Goal: Complete application form

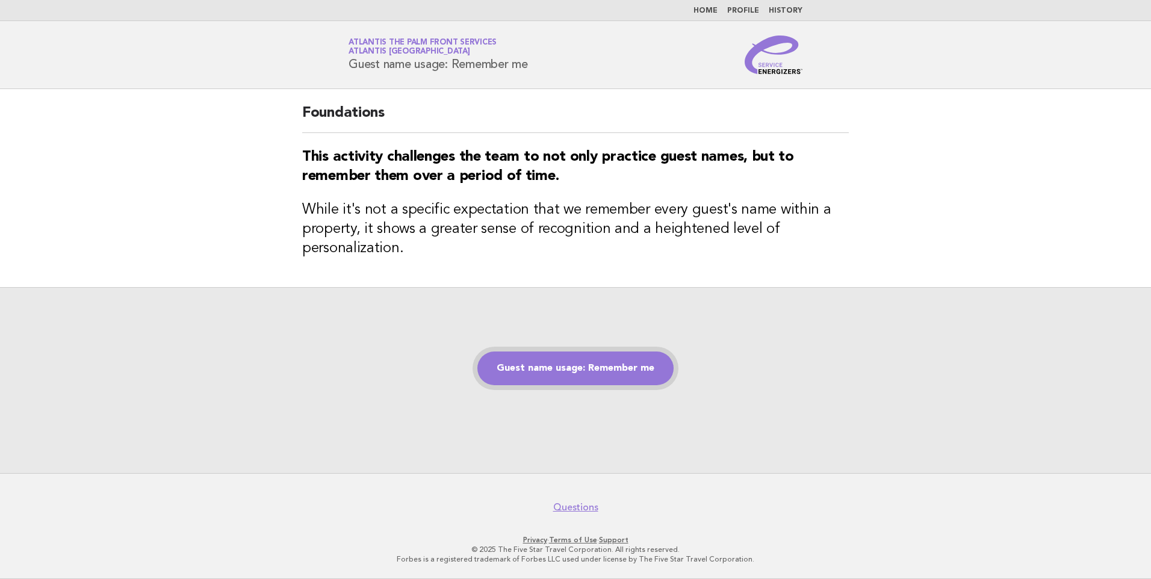
click at [522, 362] on link "Guest name usage: Remember me" at bounding box center [575, 368] width 196 height 34
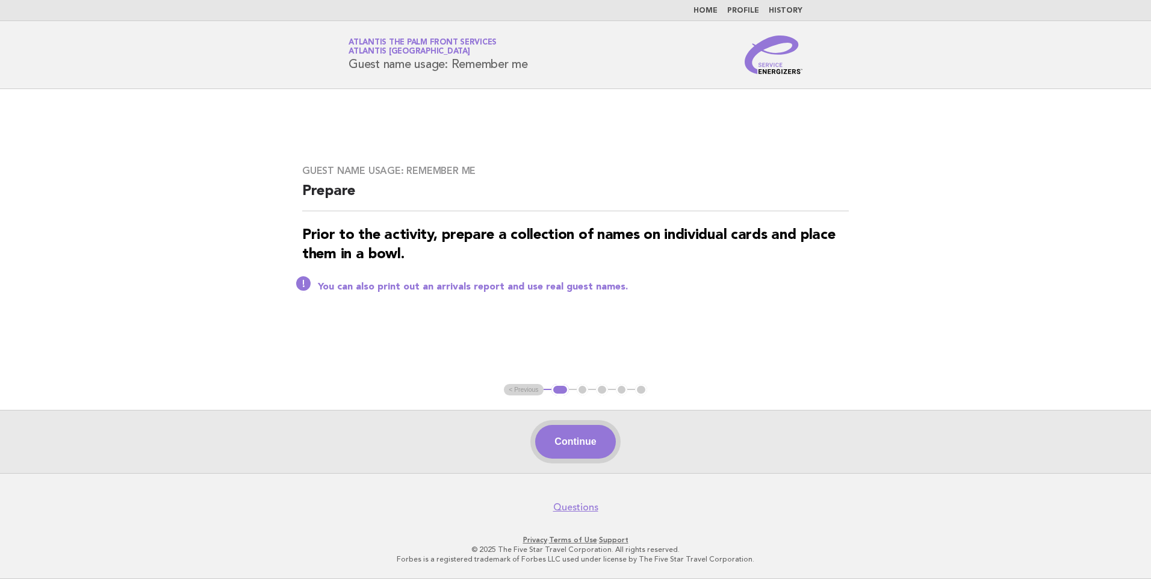
click at [567, 437] on button "Continue" at bounding box center [575, 442] width 80 height 34
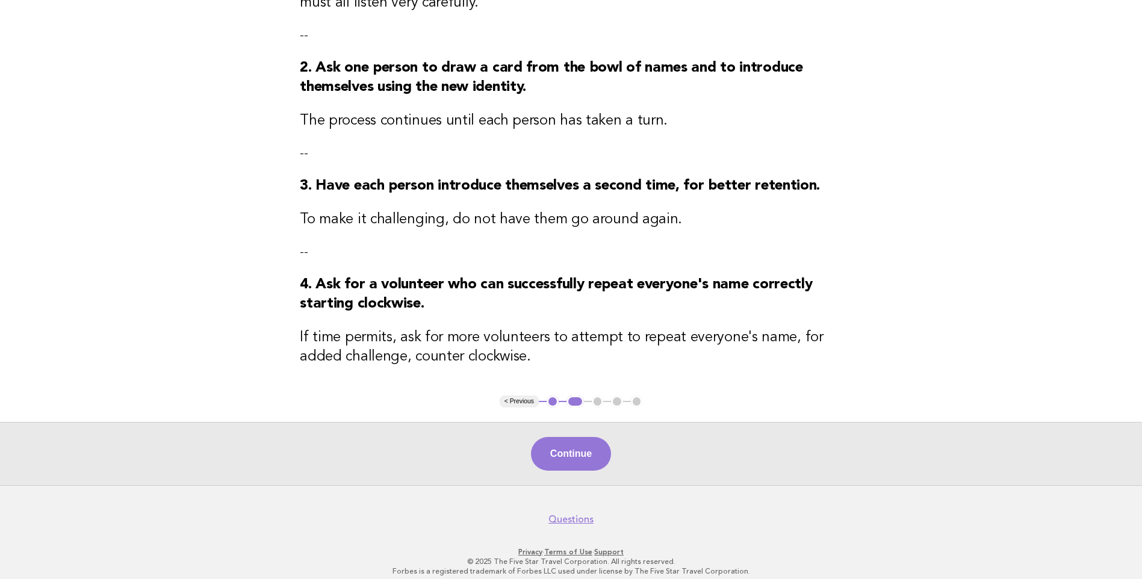
scroll to position [239, 0]
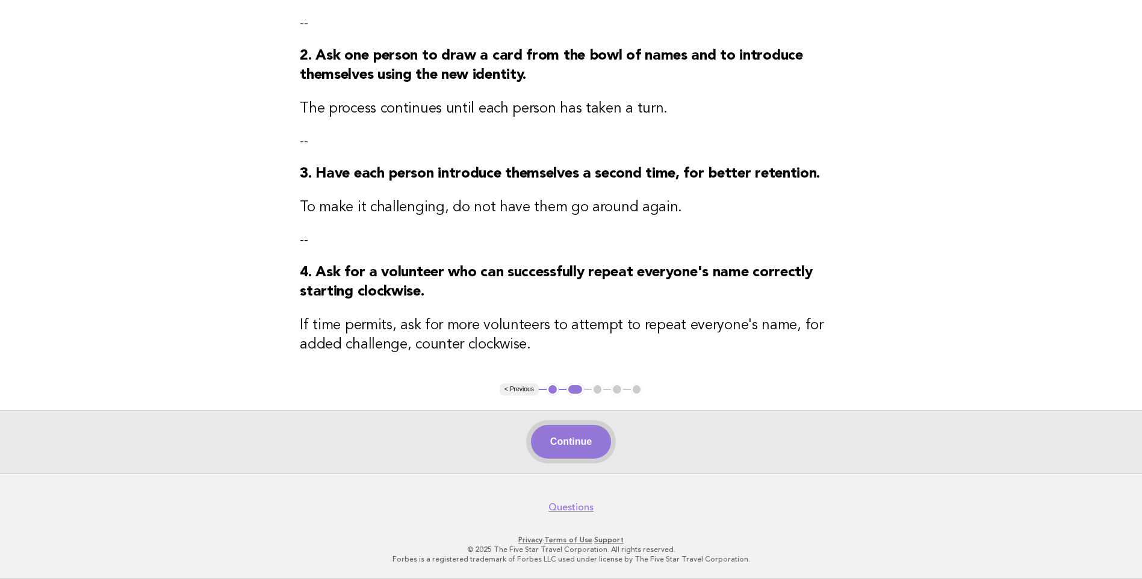
click at [596, 444] on button "Continue" at bounding box center [571, 442] width 80 height 34
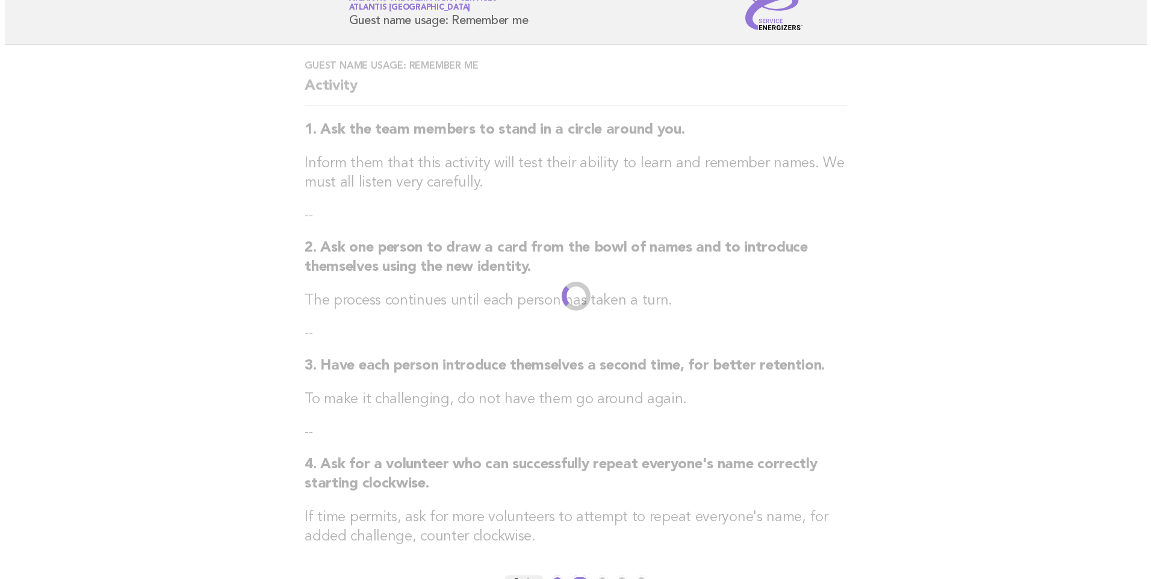
scroll to position [0, 0]
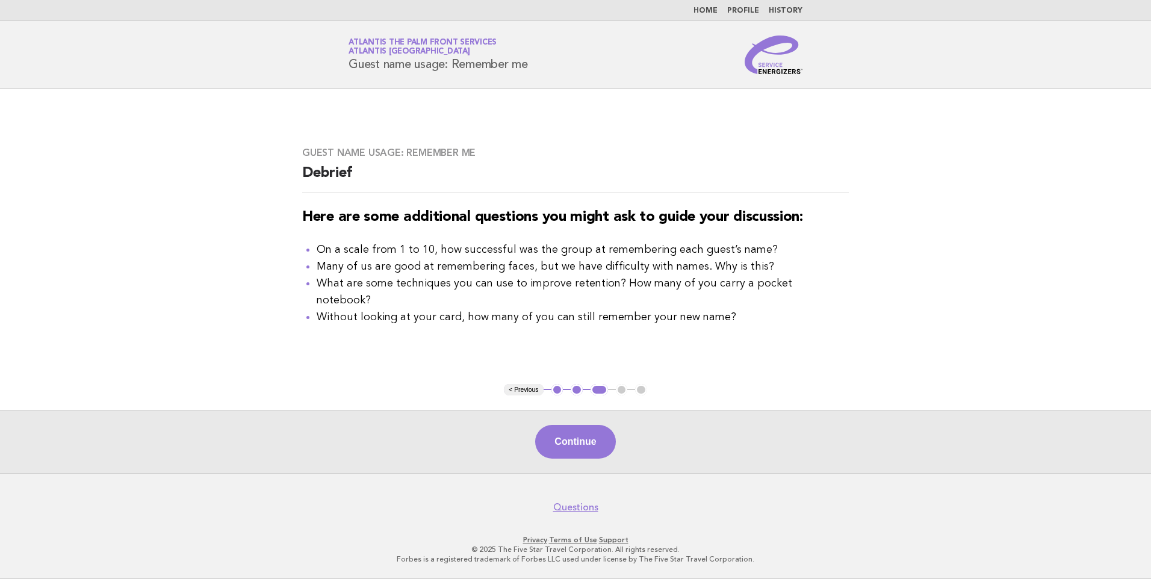
click at [595, 444] on button "Continue" at bounding box center [575, 442] width 80 height 34
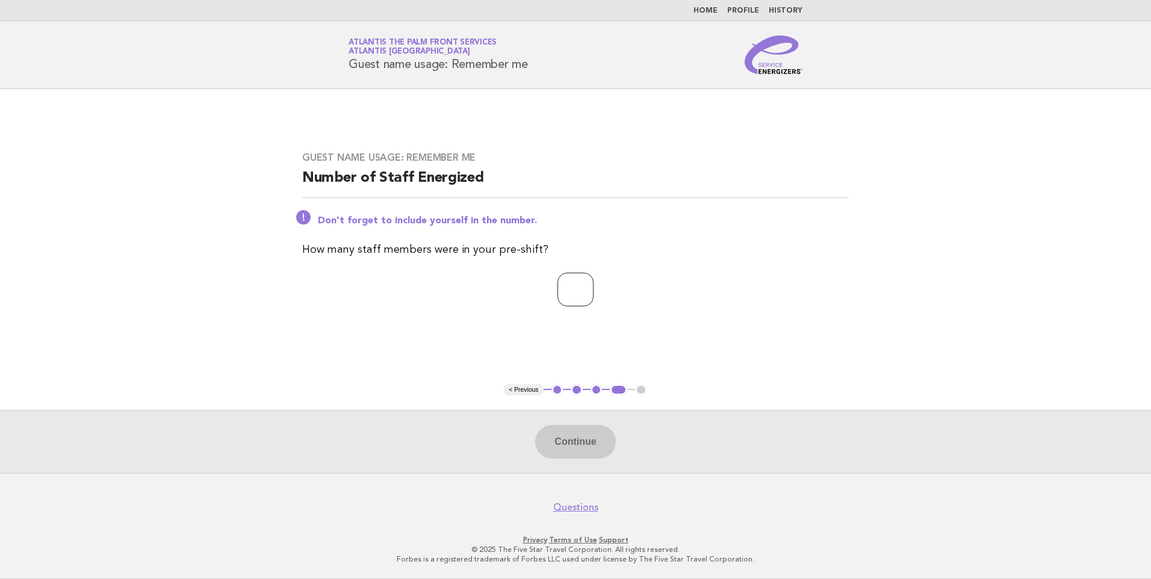
click at [562, 295] on input "number" at bounding box center [575, 290] width 36 height 34
type input "*"
click at [587, 429] on button "Continue" at bounding box center [575, 442] width 80 height 34
